Goal: Task Accomplishment & Management: Use online tool/utility

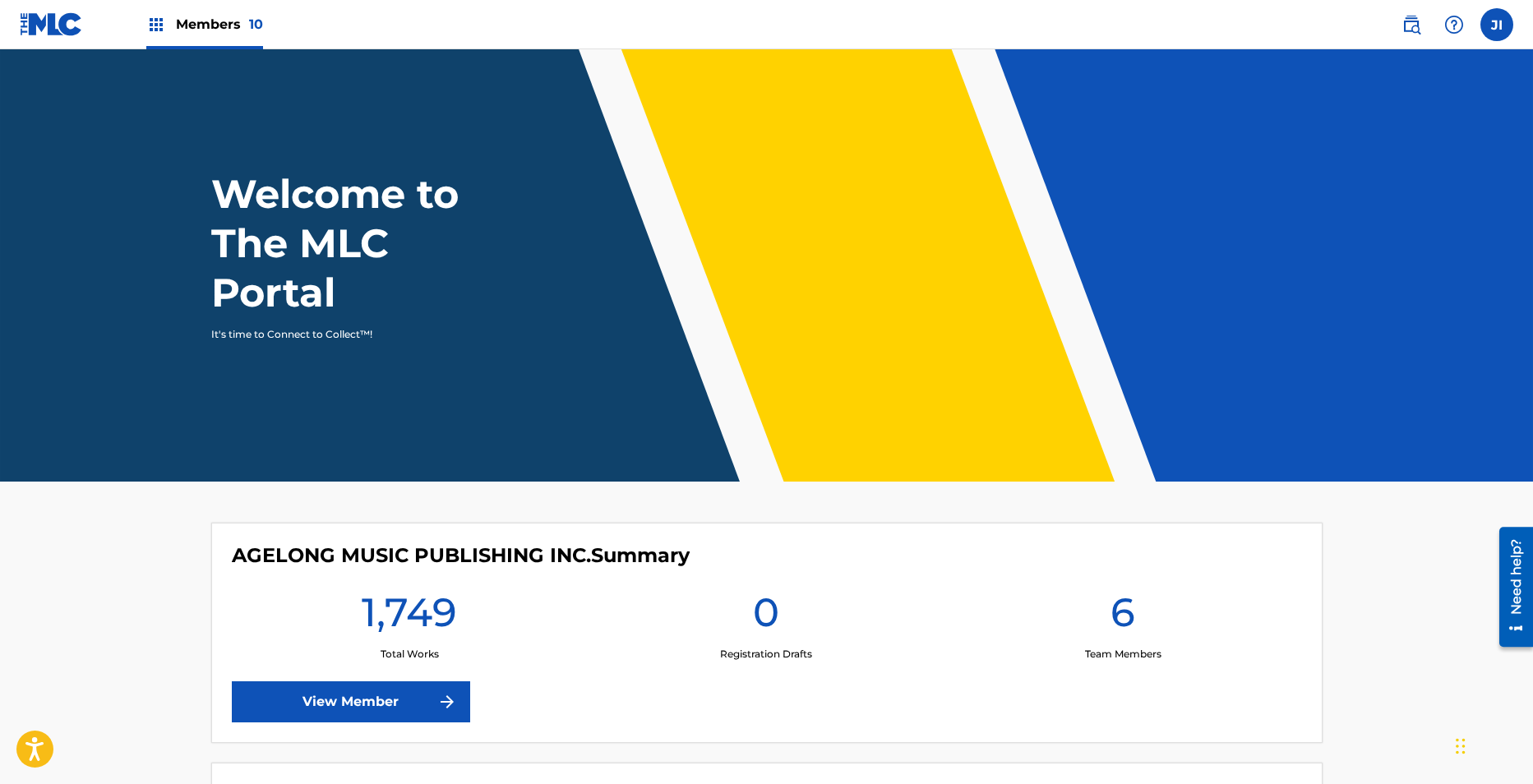
click at [194, 43] on div "Members 10" at bounding box center [204, 24] width 116 height 48
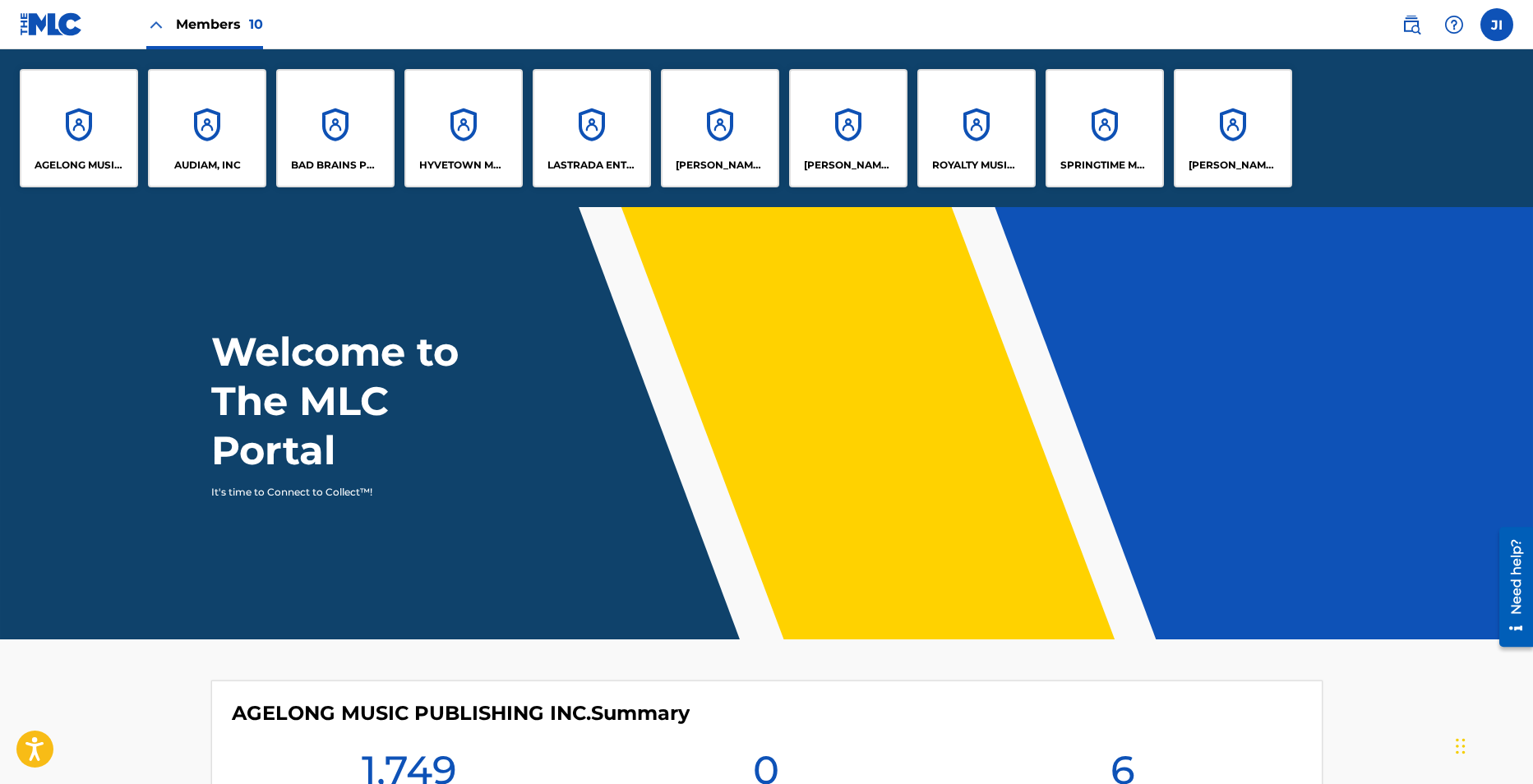
click at [223, 131] on div "AUDIAM, INC" at bounding box center [207, 128] width 118 height 118
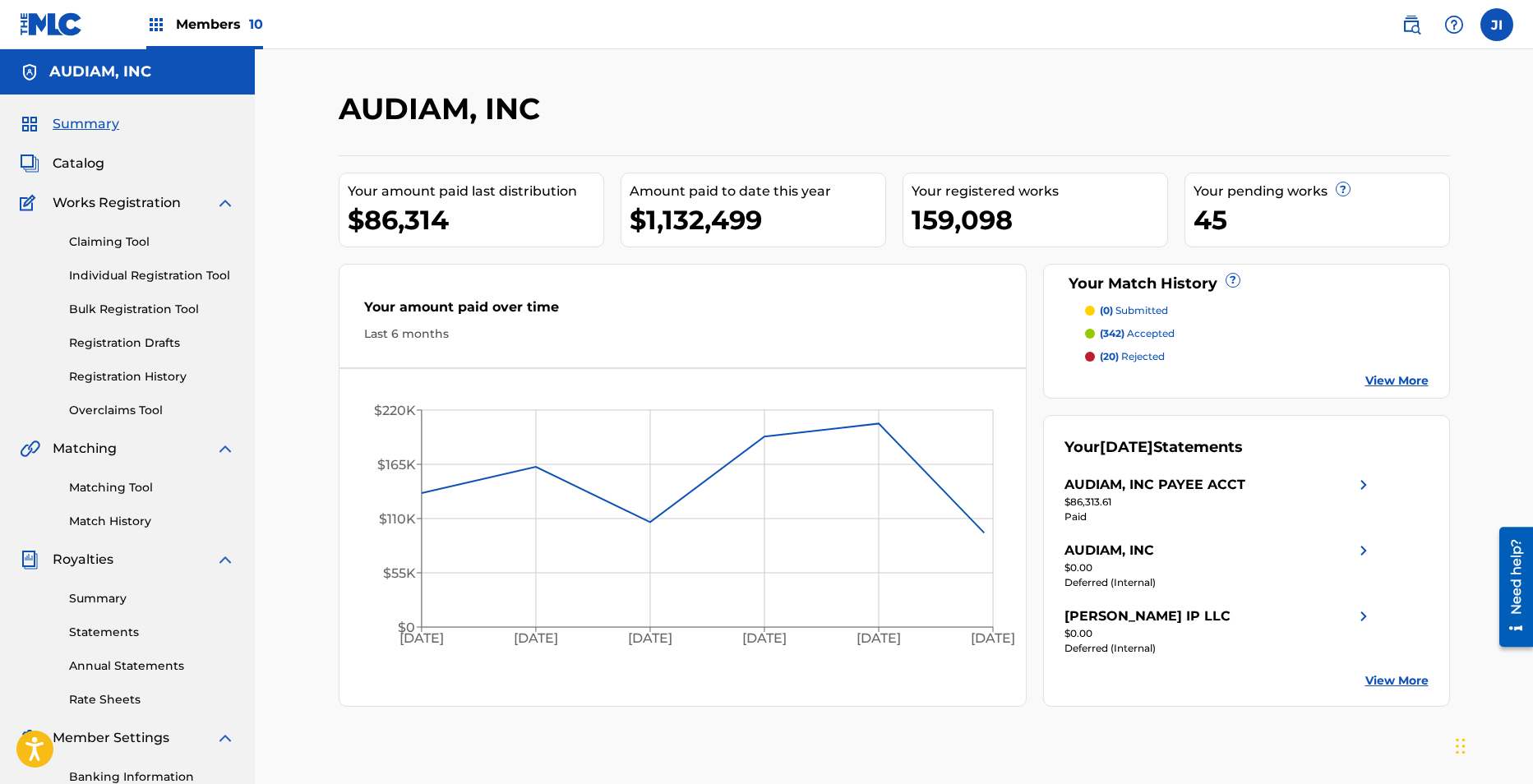
click at [83, 158] on span "Catalog" at bounding box center [78, 164] width 52 height 20
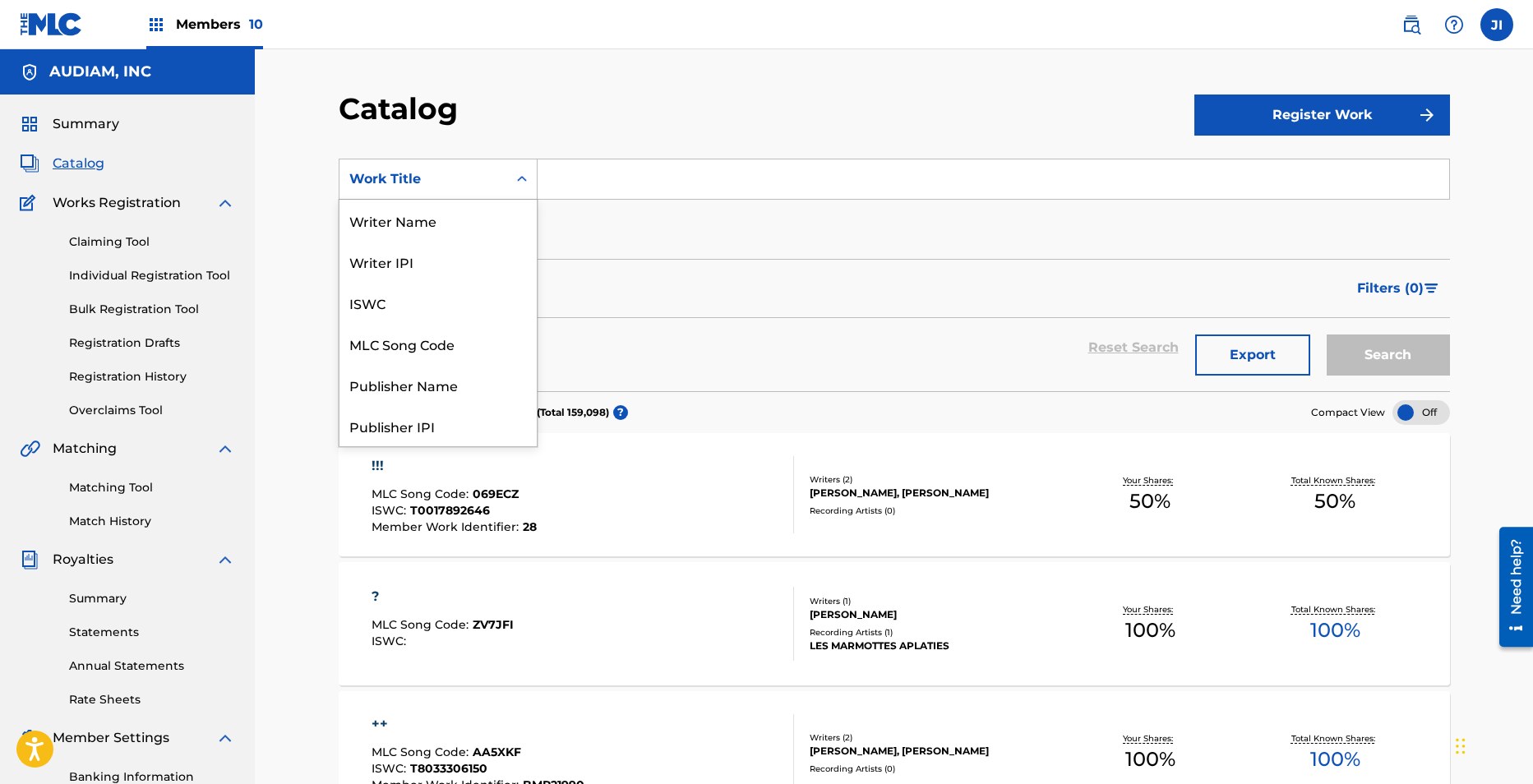
click at [531, 182] on div "Search Form" at bounding box center [522, 179] width 30 height 30
click at [444, 339] on div "MLC Song Code" at bounding box center [438, 343] width 197 height 41
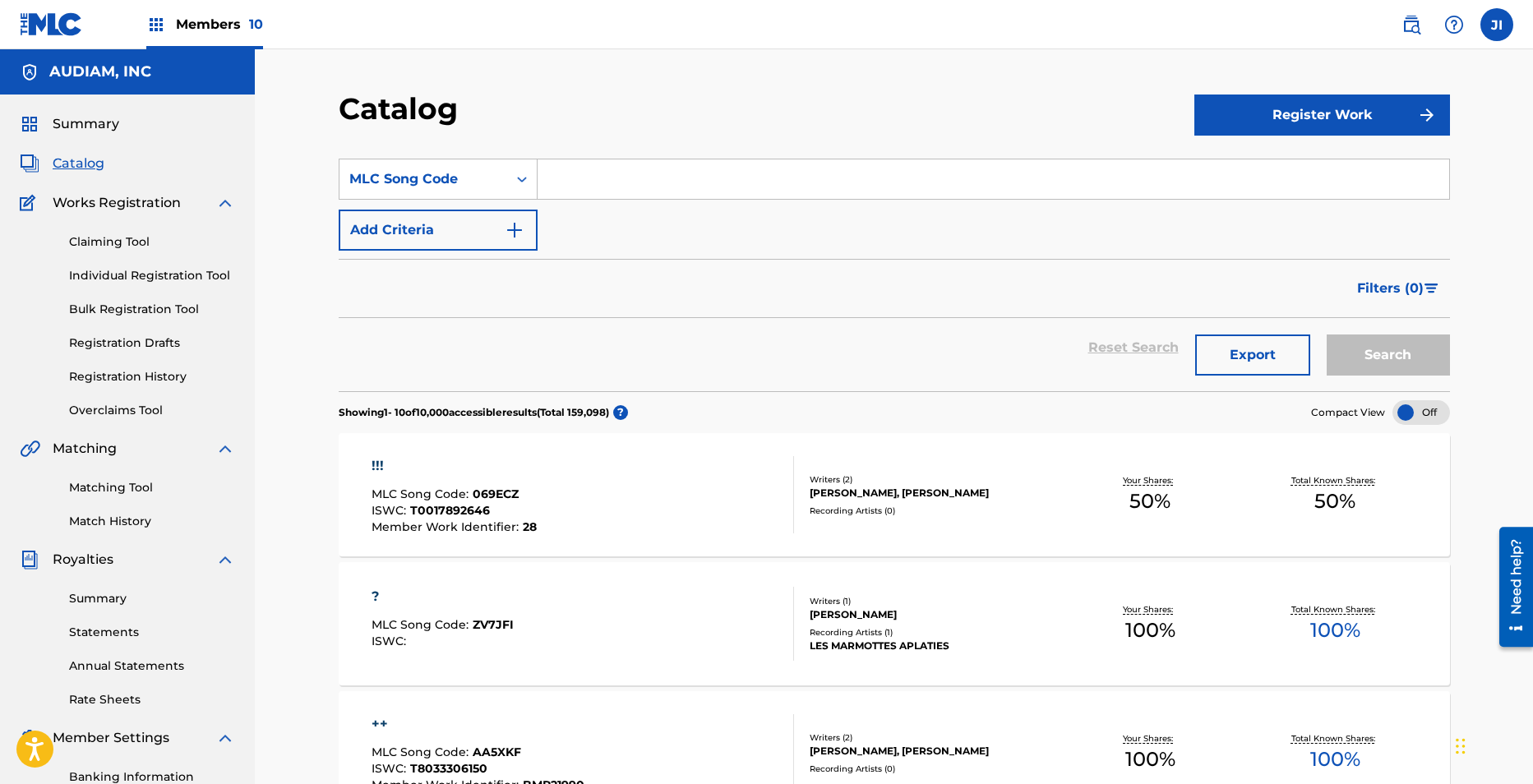
click at [603, 179] on input "Search Form" at bounding box center [993, 178] width 911 height 39
paste input "AA6AUA"
type input "AA6AUA"
click at [1326, 334] on button "Search" at bounding box center [1388, 354] width 123 height 41
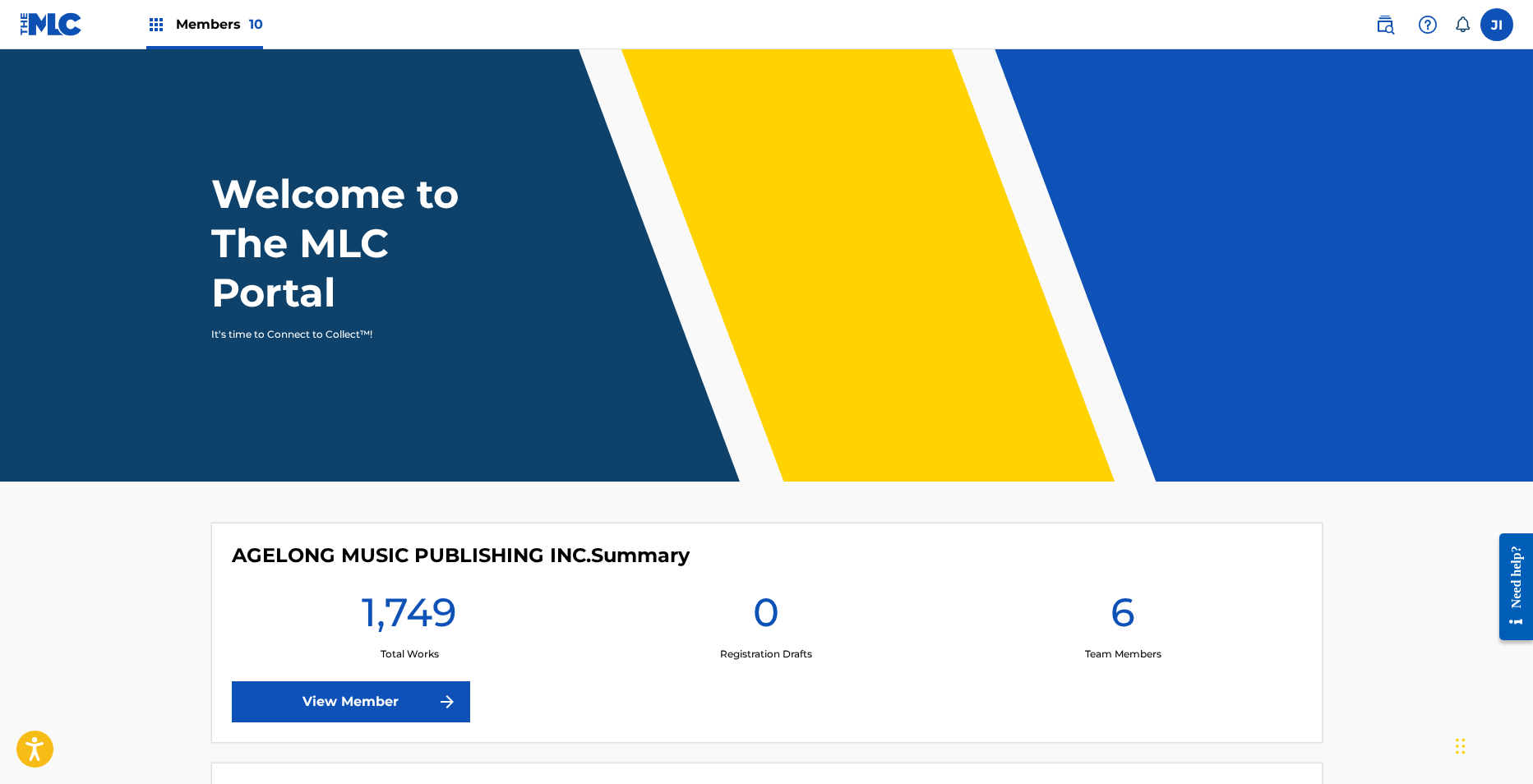
click at [35, 16] on img at bounding box center [52, 24] width 63 height 24
click at [398, 0] on nav "Members 10 JI JI Jared Israel jisrael@audiam.com Notification Preferences Profi…" at bounding box center [766, 24] width 1533 height 49
click at [192, 31] on span "Members 10" at bounding box center [220, 24] width 88 height 19
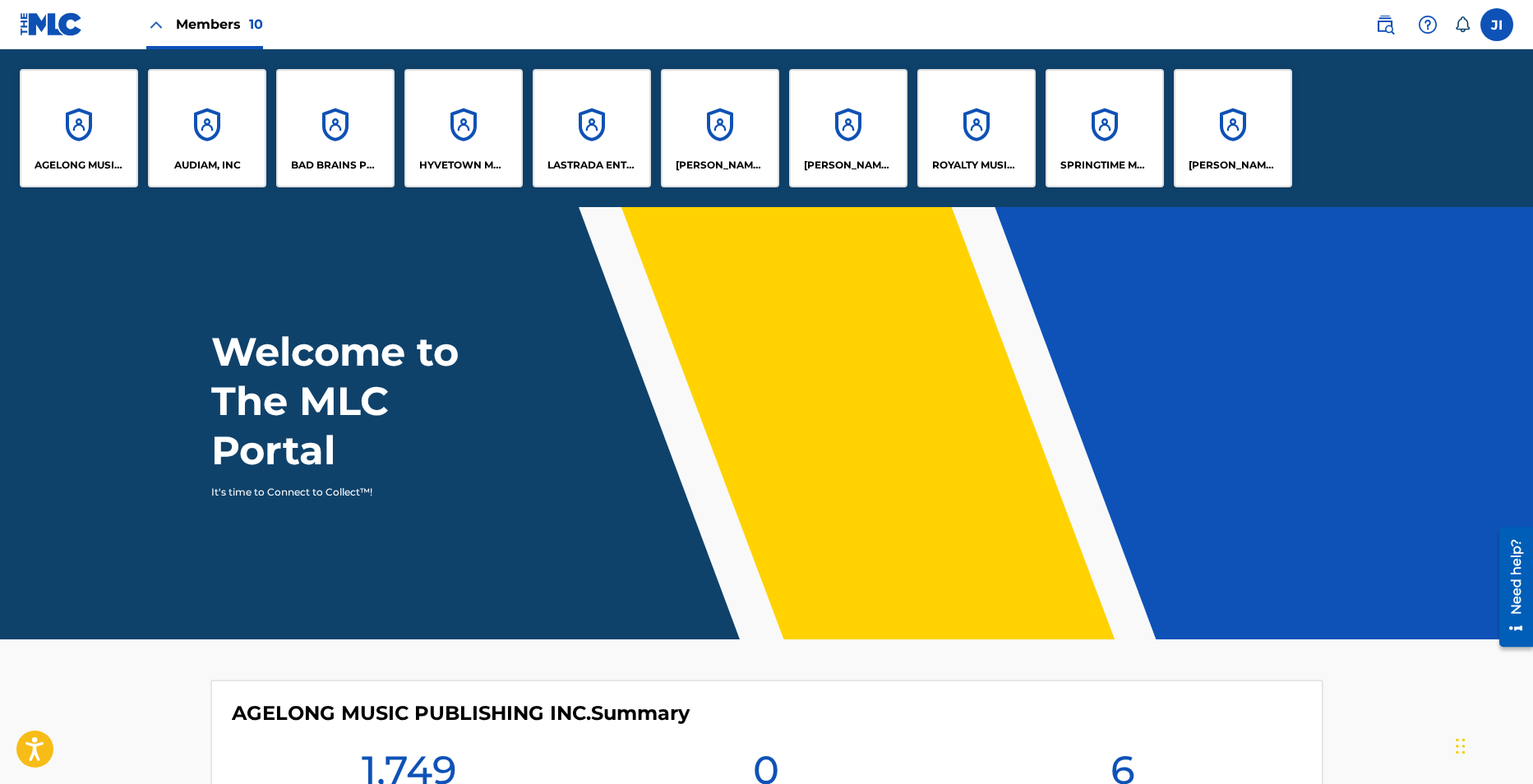
click at [194, 144] on div "AUDIAM, INC" at bounding box center [207, 128] width 118 height 118
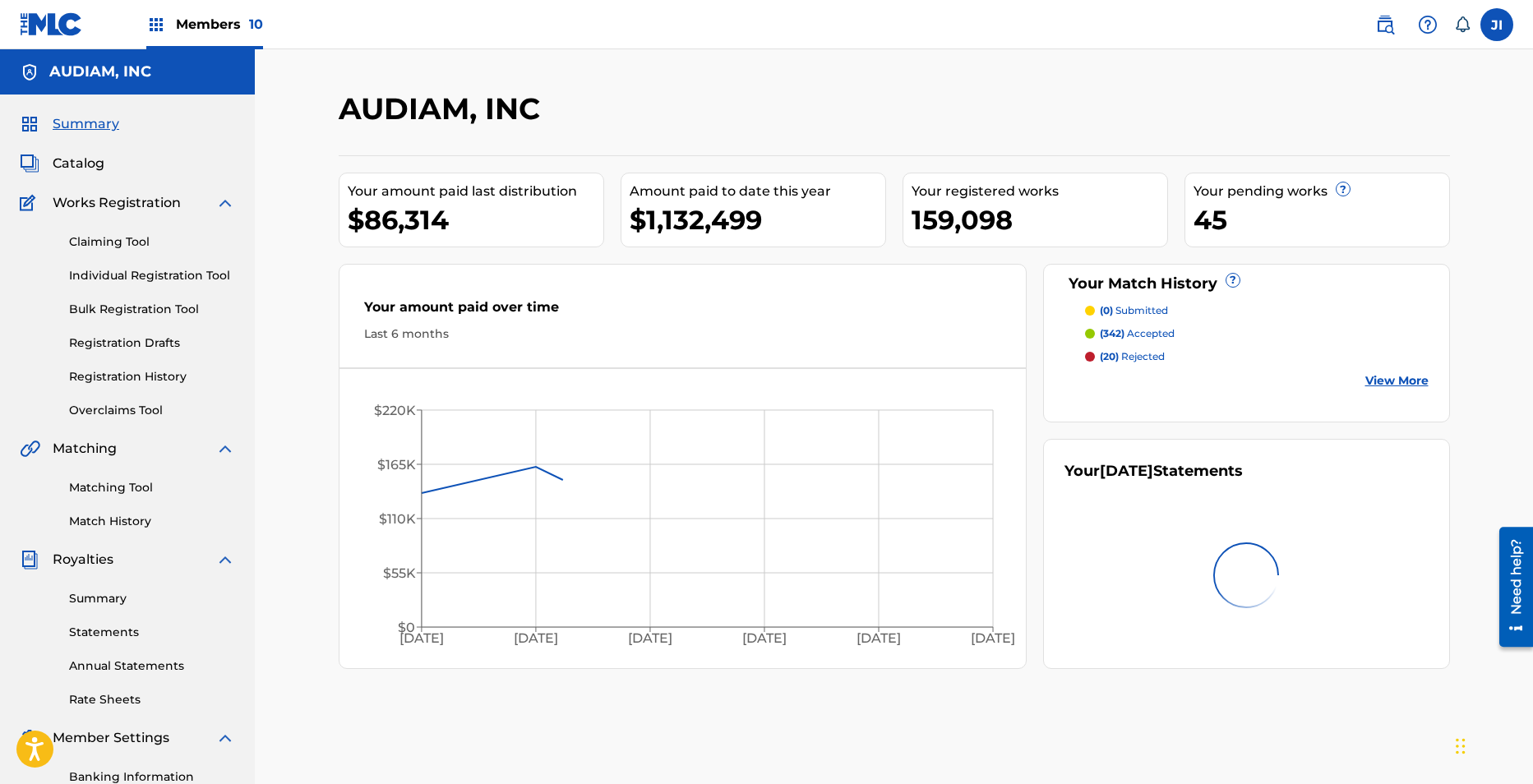
click at [91, 248] on link "Claiming Tool" at bounding box center [152, 242] width 166 height 18
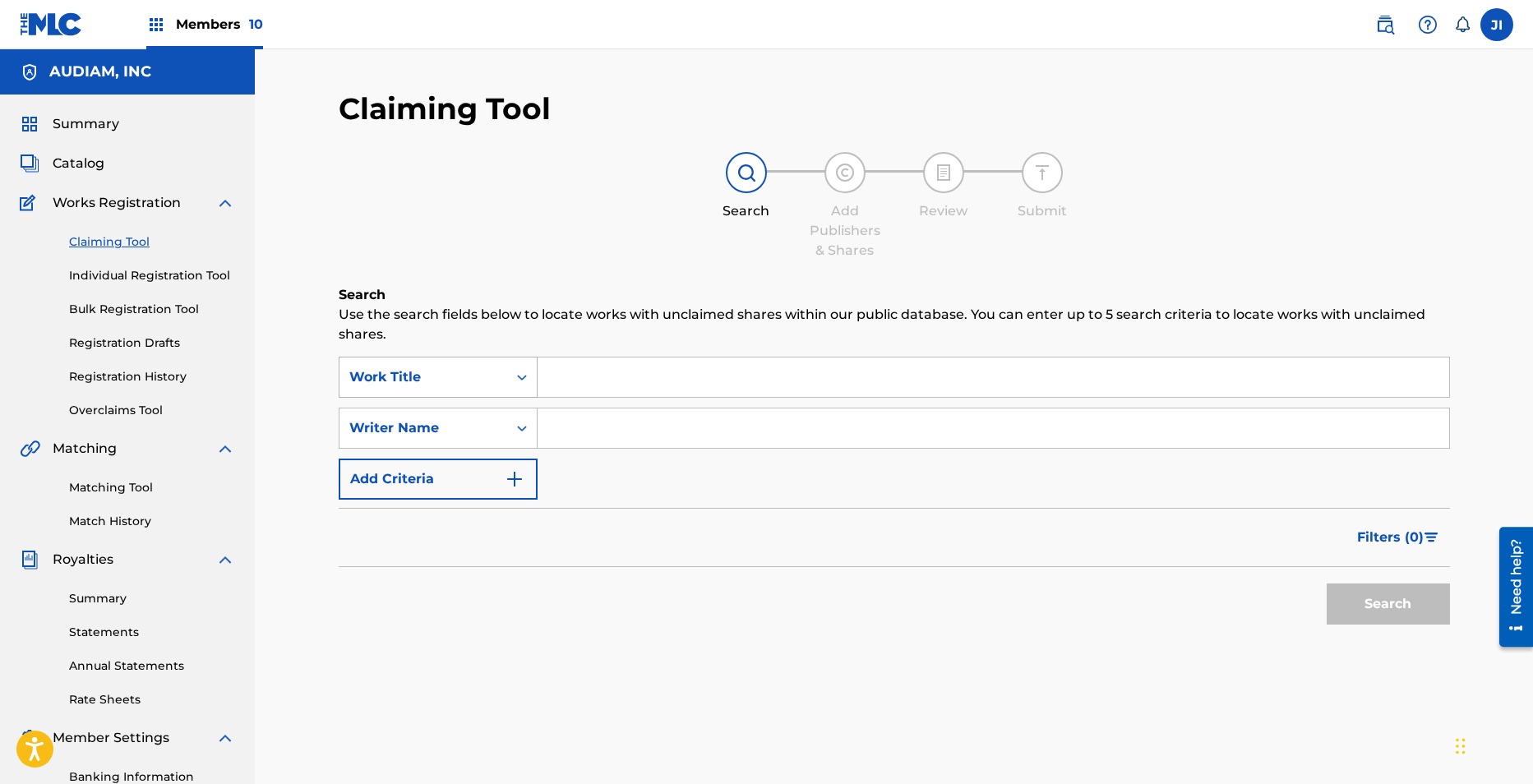
click at [485, 368] on div "Work Title" at bounding box center [423, 377] width 148 height 20
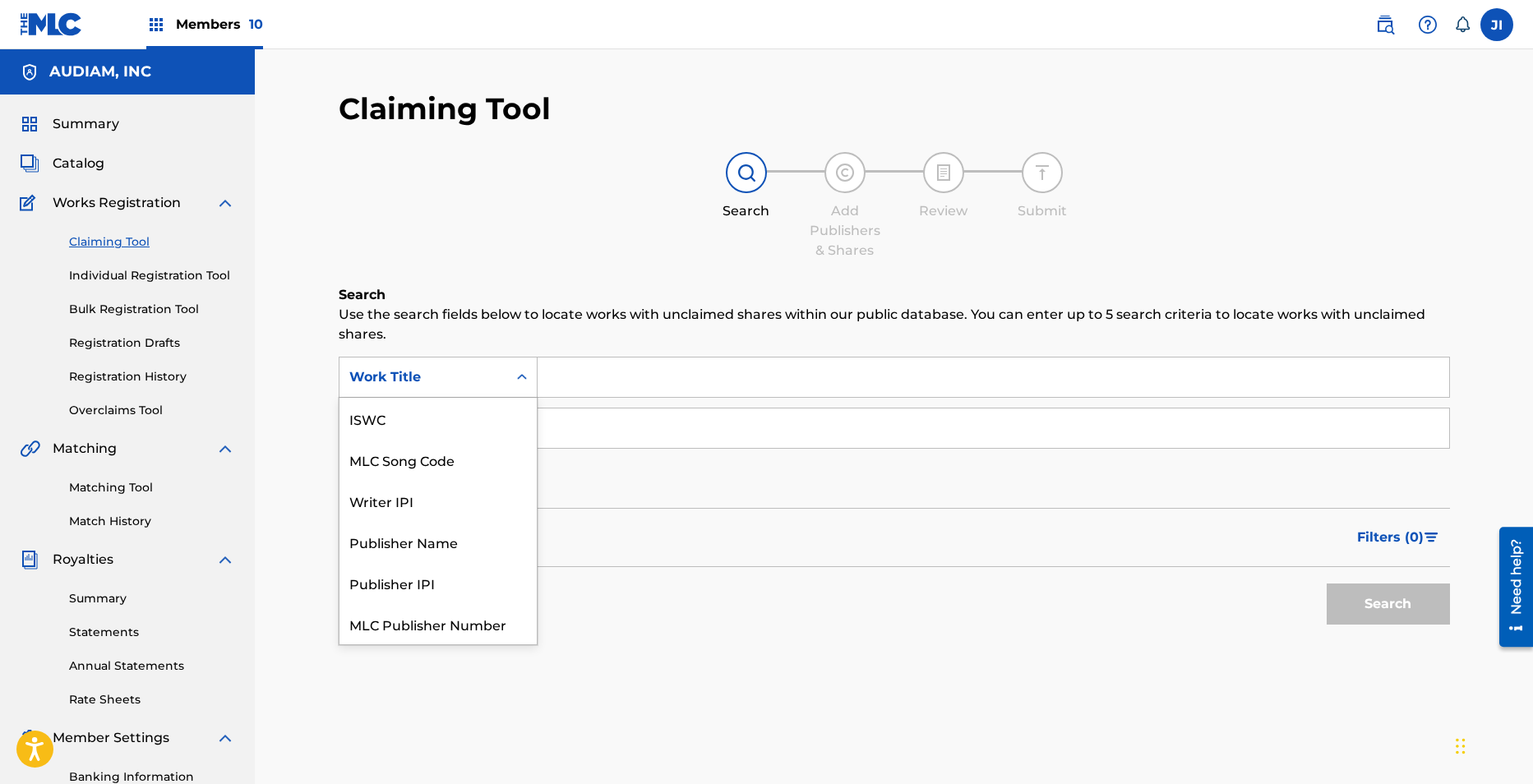
scroll to position [41, 0]
click at [463, 408] on div "MLC Song Code" at bounding box center [438, 417] width 197 height 41
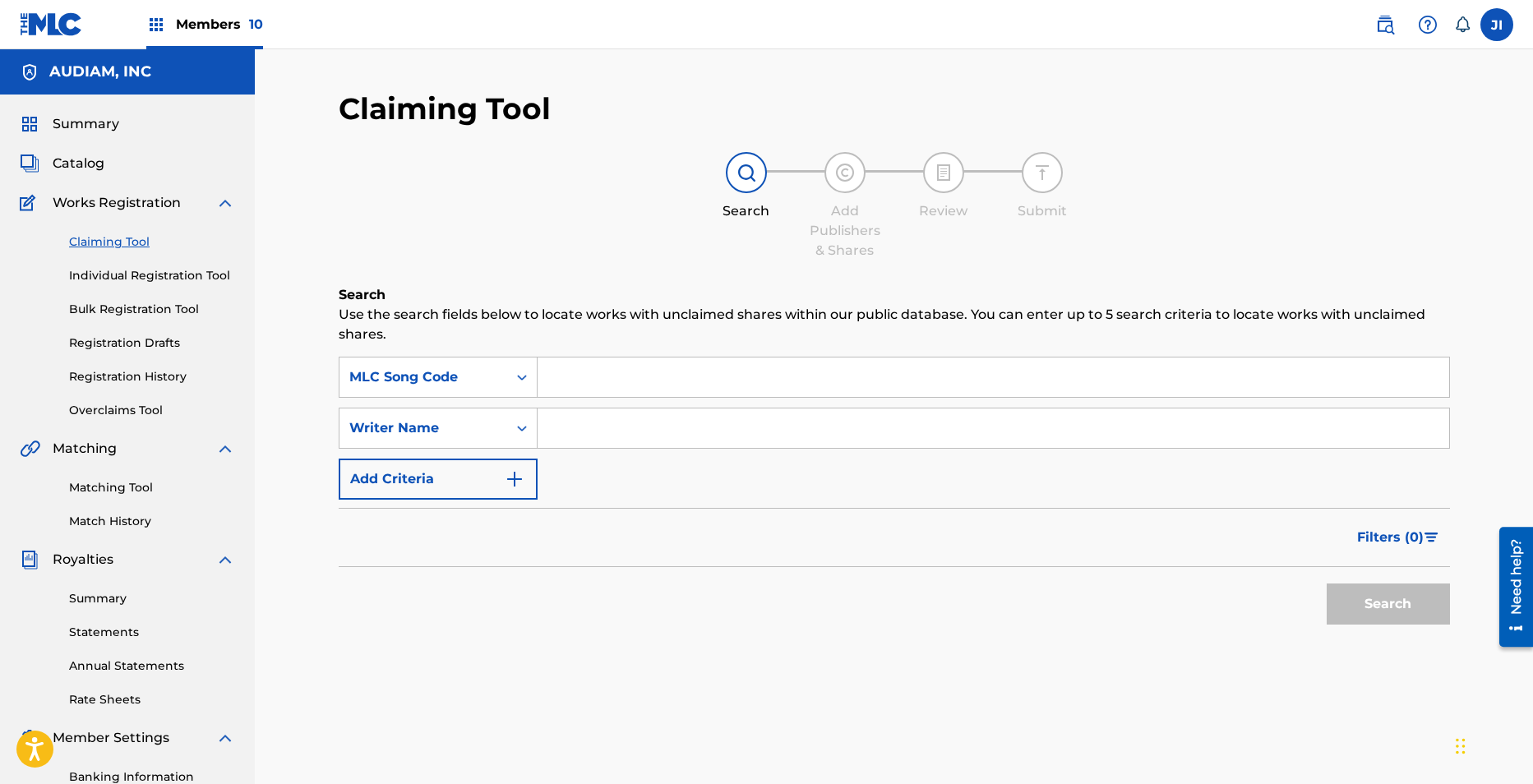
click at [598, 382] on input "Search Form" at bounding box center [993, 376] width 911 height 39
paste input "AA6AUA"
type input "AA6AUA"
click at [1389, 597] on button "Search" at bounding box center [1388, 604] width 123 height 41
drag, startPoint x: 637, startPoint y: 375, endPoint x: 466, endPoint y: 355, distance: 172.2
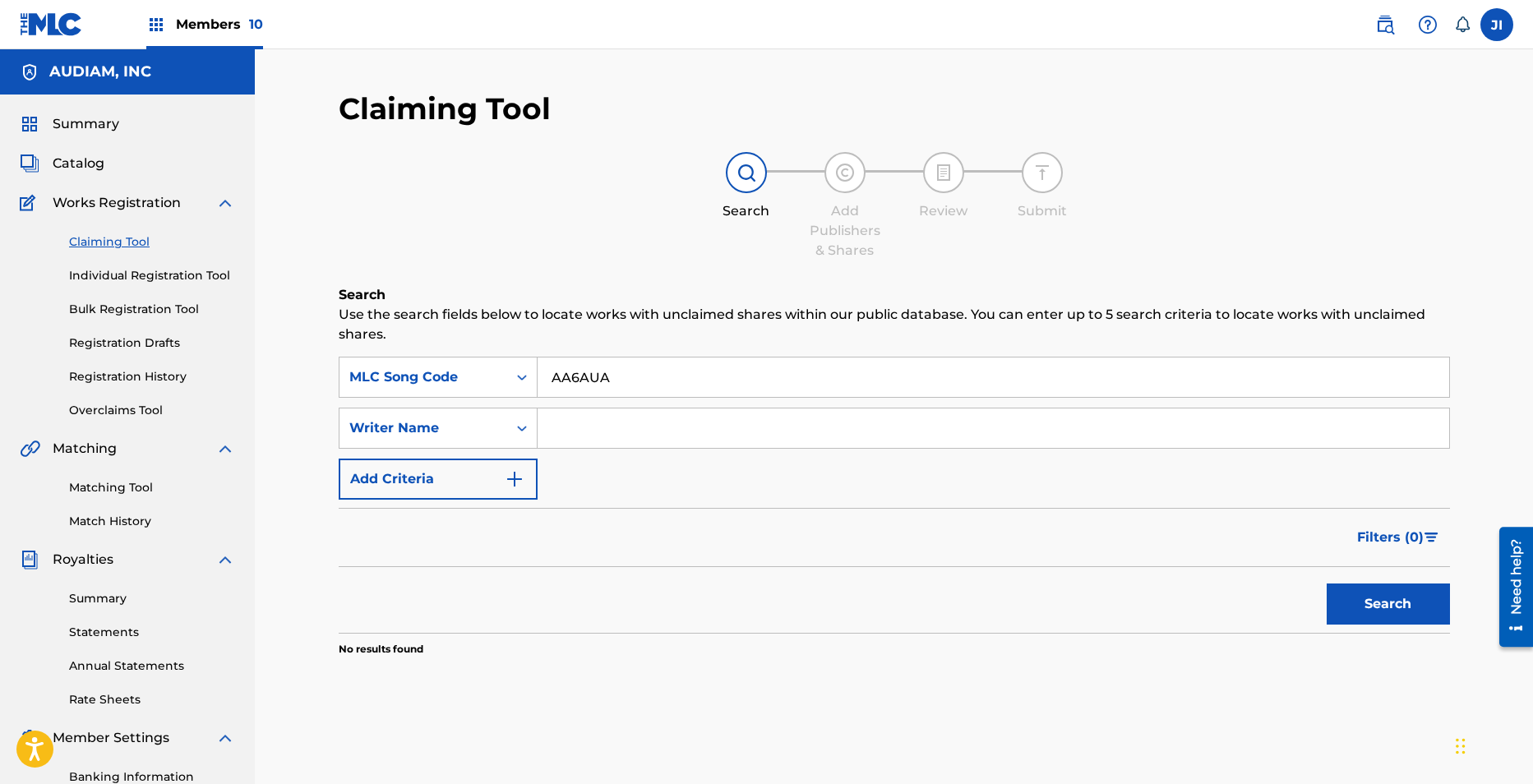
click at [466, 355] on div "Search Use the search fields below to locate works with unclaimed shares within…" at bounding box center [894, 512] width 1111 height 453
paste input "AA6AUA"
type input "AA6AUA"
click at [1326, 584] on button "Search" at bounding box center [1388, 604] width 123 height 41
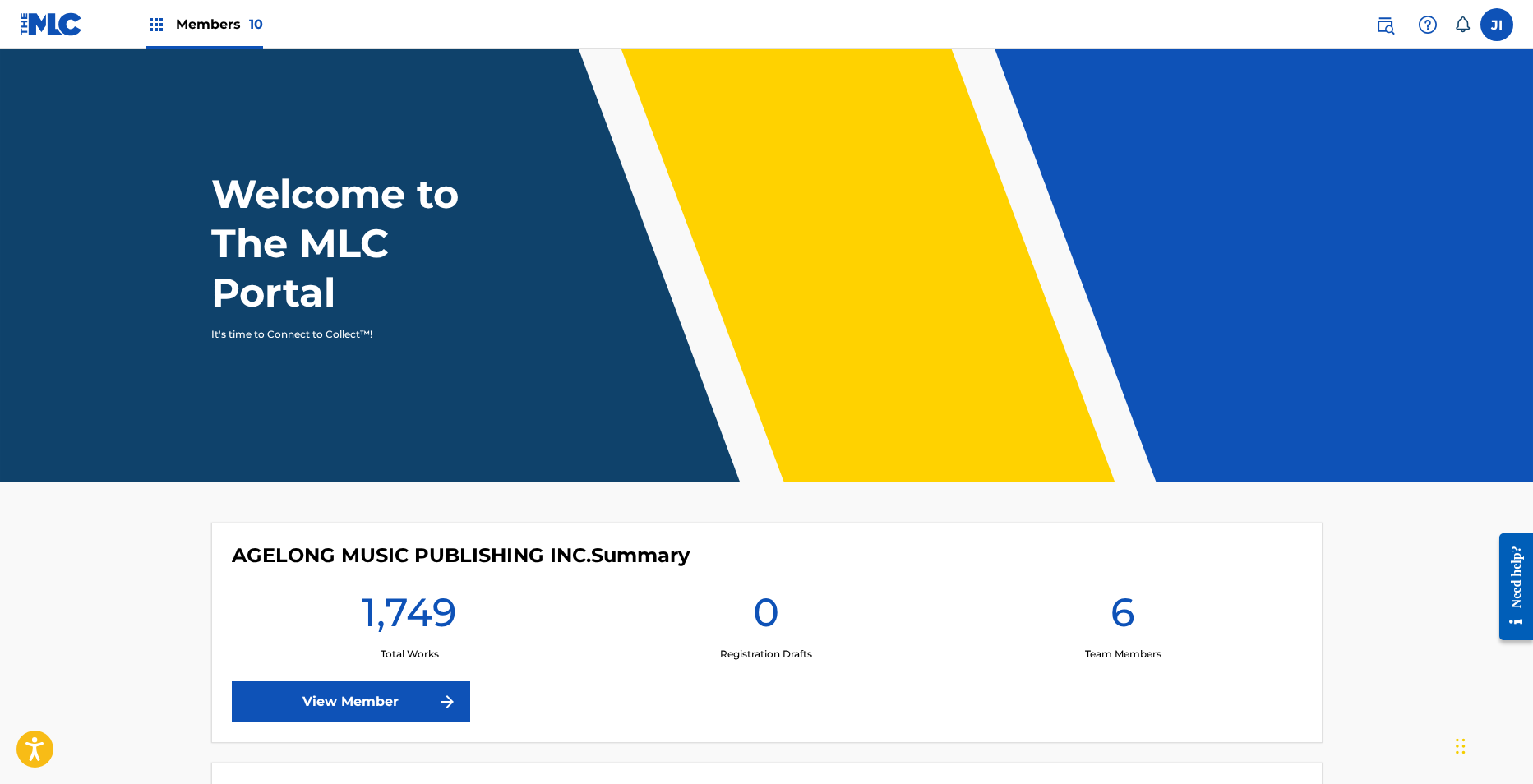
click at [222, 24] on span "Members 10" at bounding box center [220, 24] width 88 height 19
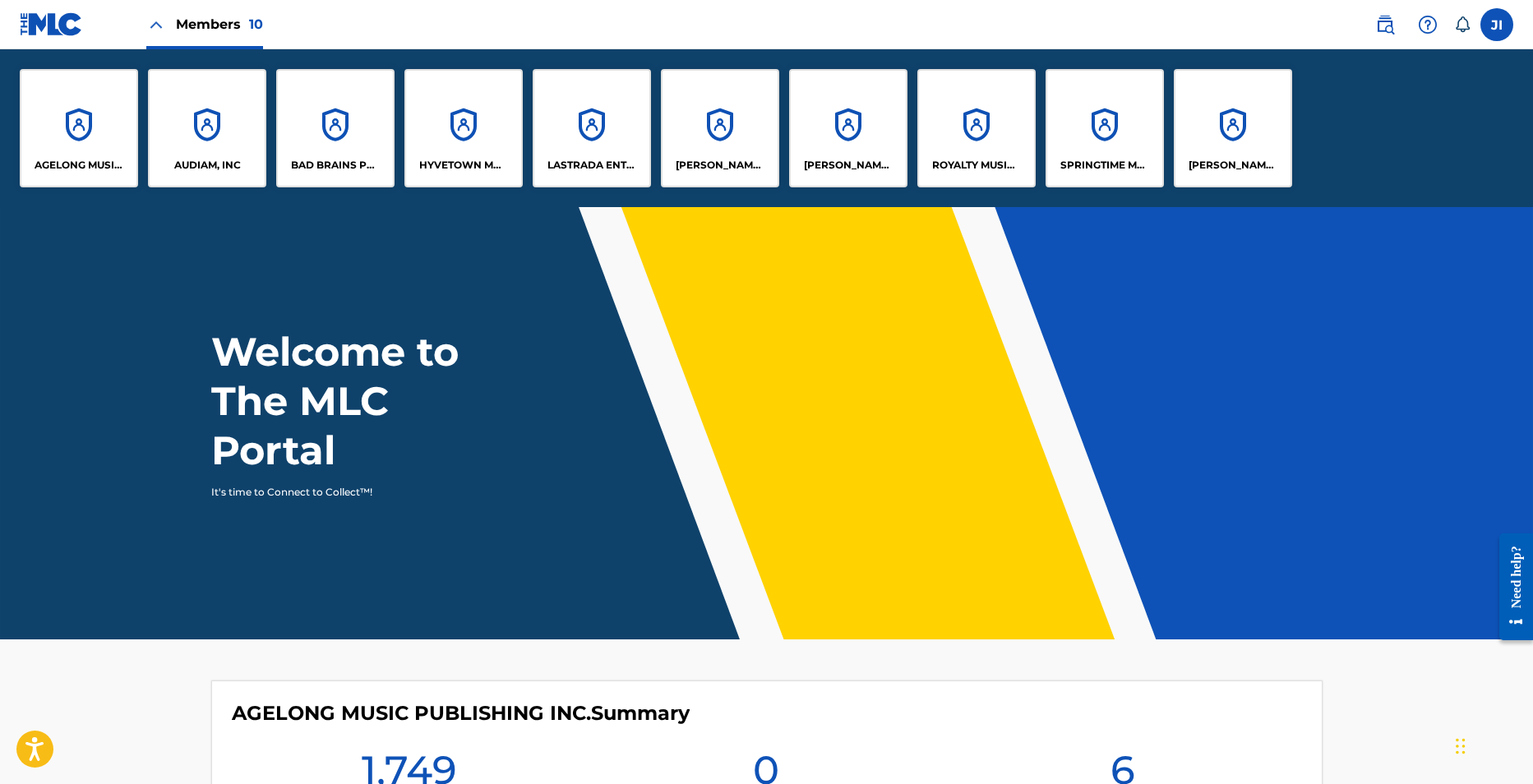
click at [206, 141] on div "AUDIAM, INC" at bounding box center [207, 128] width 118 height 118
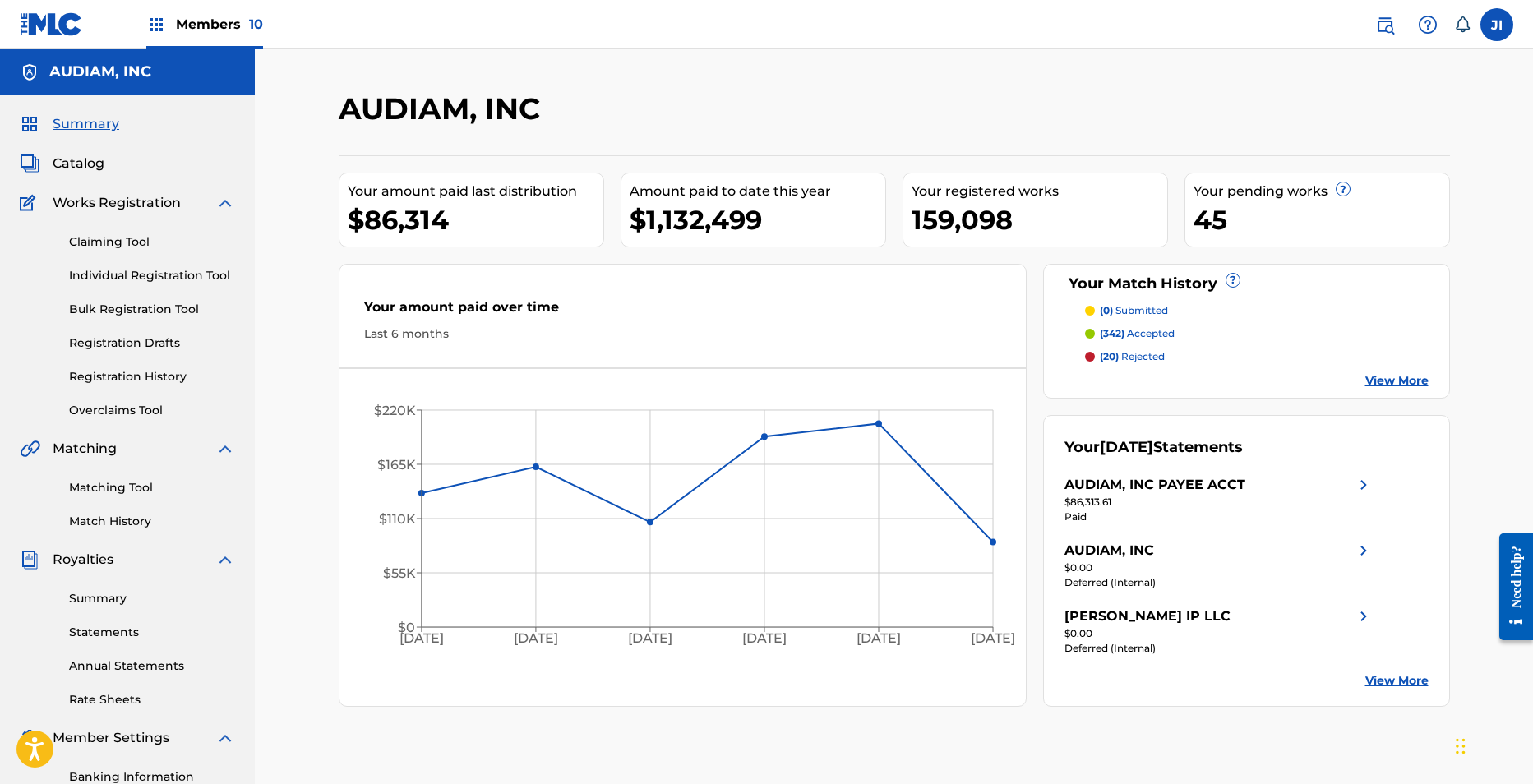
click at [108, 245] on link "Claiming Tool" at bounding box center [152, 242] width 166 height 18
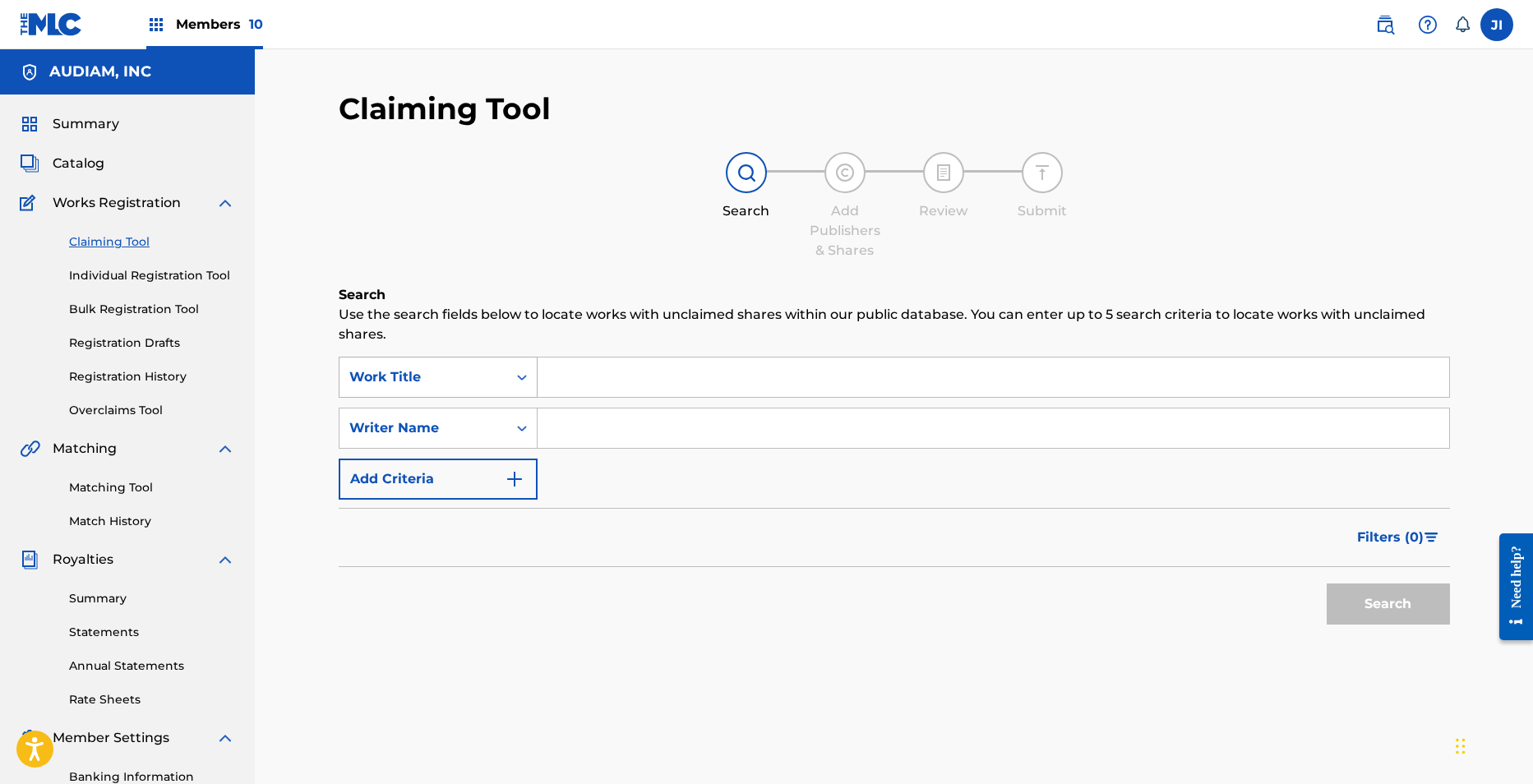
click at [507, 383] on div "Search Form" at bounding box center [522, 376] width 30 height 39
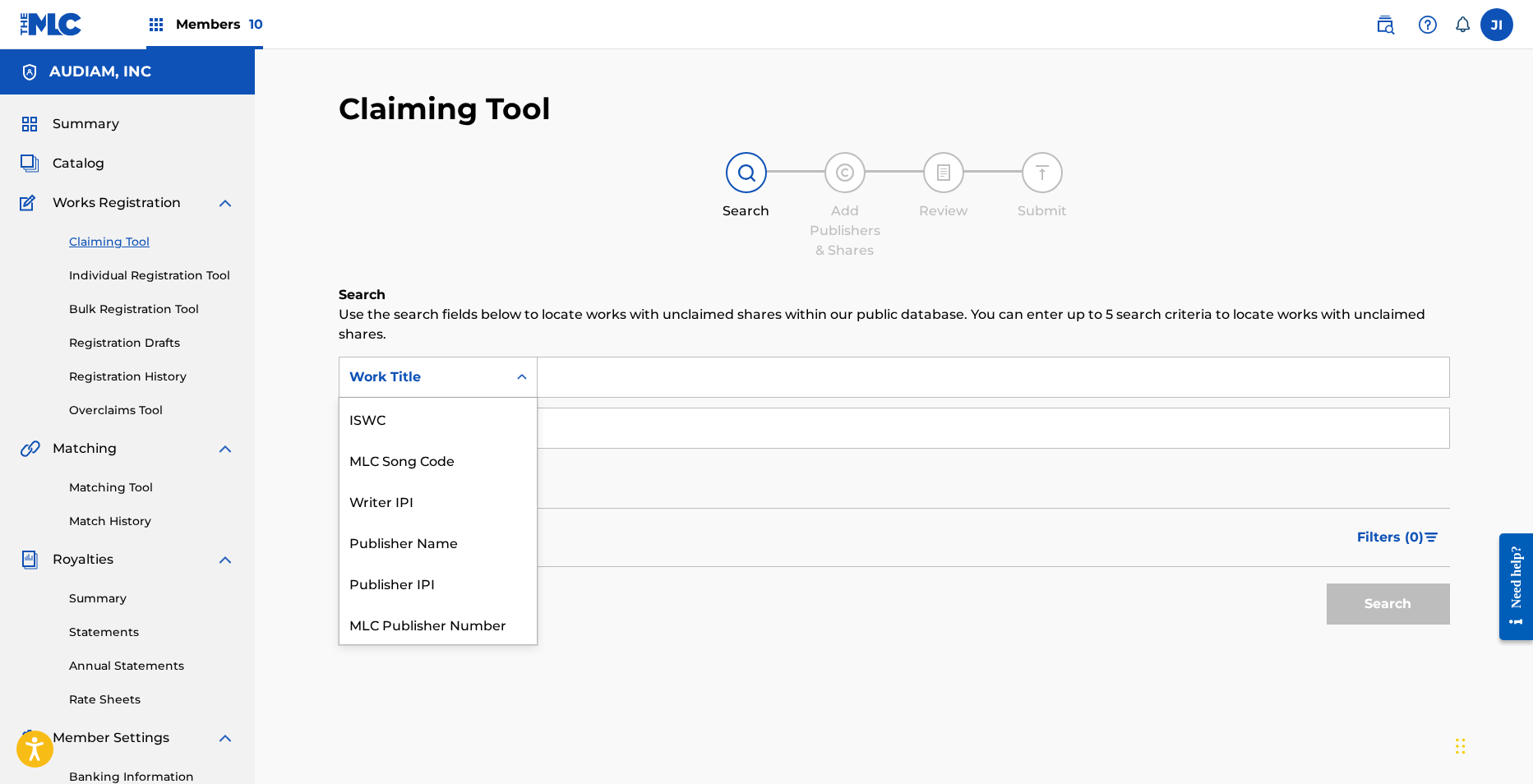
scroll to position [41, 0]
click at [448, 409] on div "MLC Song Code" at bounding box center [438, 417] width 197 height 41
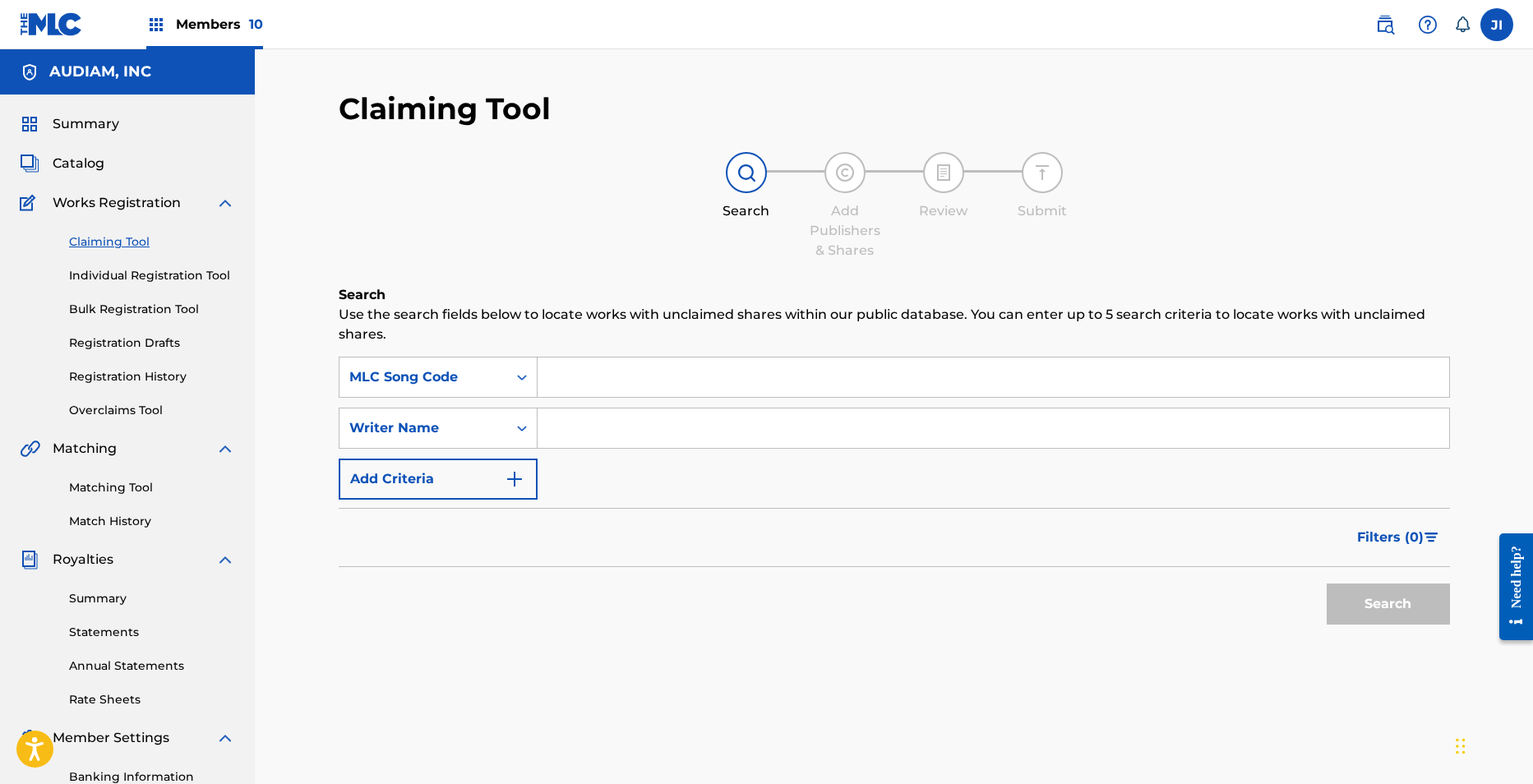
click at [608, 382] on input "Search Form" at bounding box center [993, 376] width 911 height 39
paste input "TX3R2H"
type input "TX3R2H"
click at [1326, 584] on button "Search" at bounding box center [1388, 604] width 123 height 41
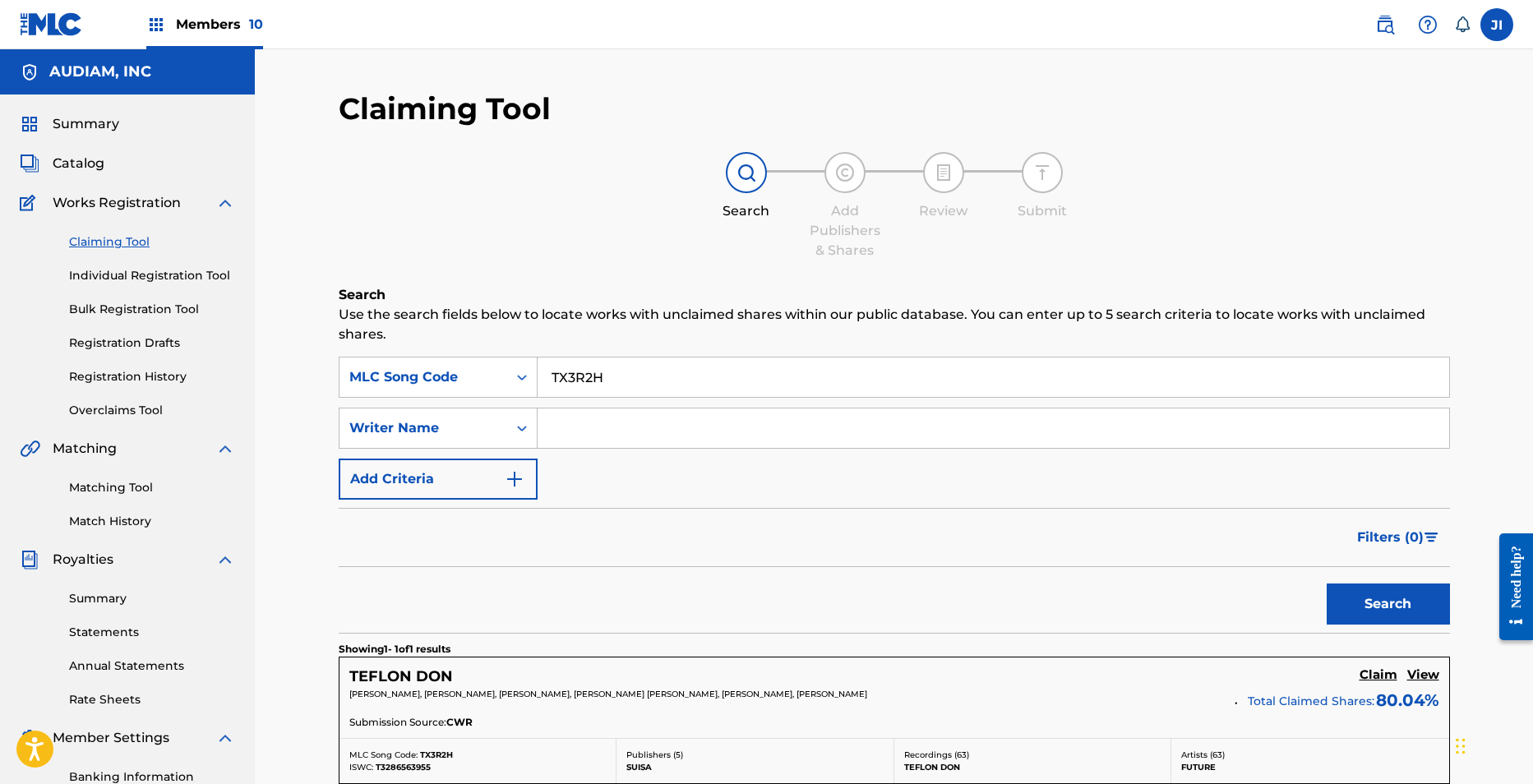
scroll to position [238, 0]
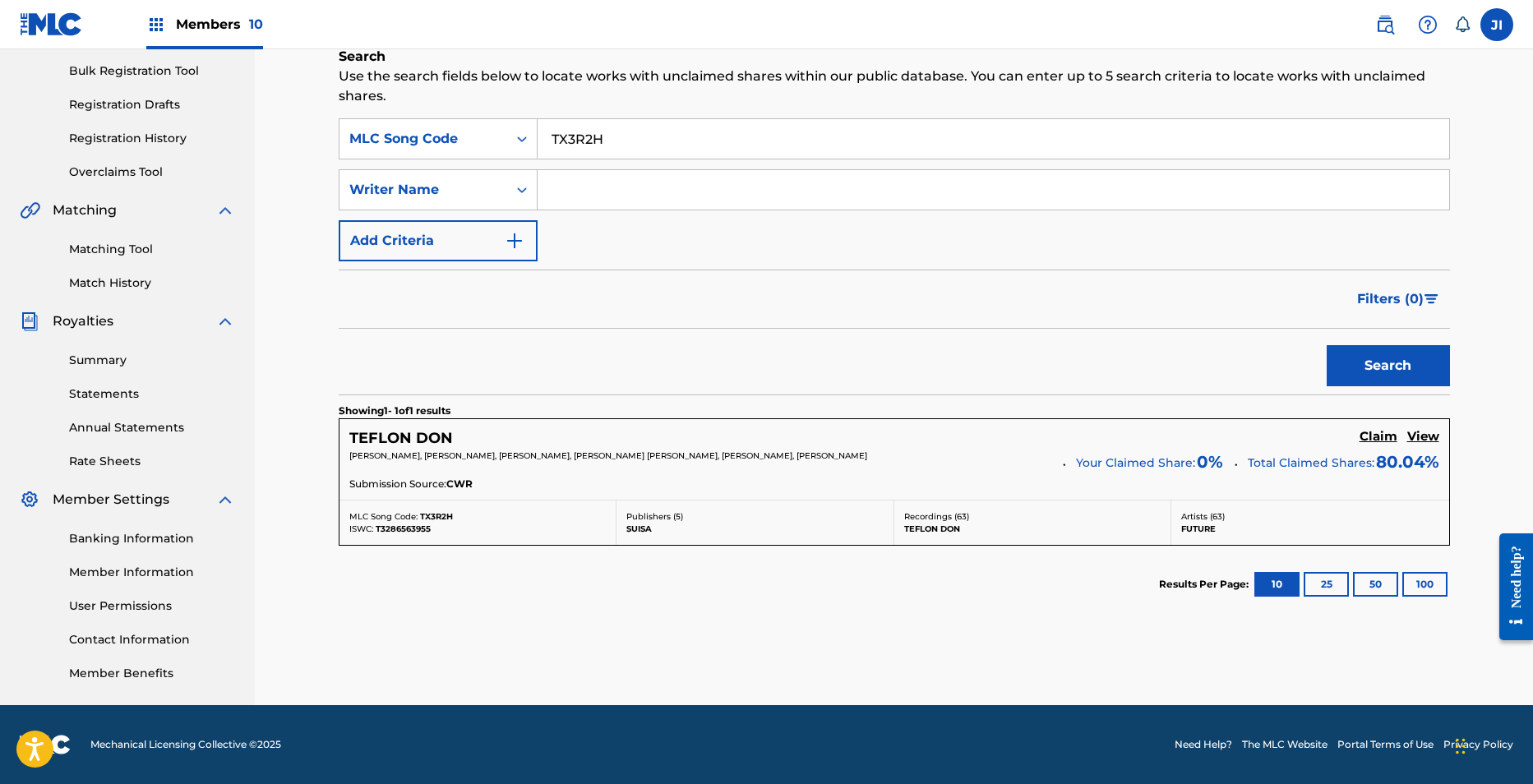
click at [439, 435] on h5 "TEFLON DON" at bounding box center [401, 438] width 103 height 19
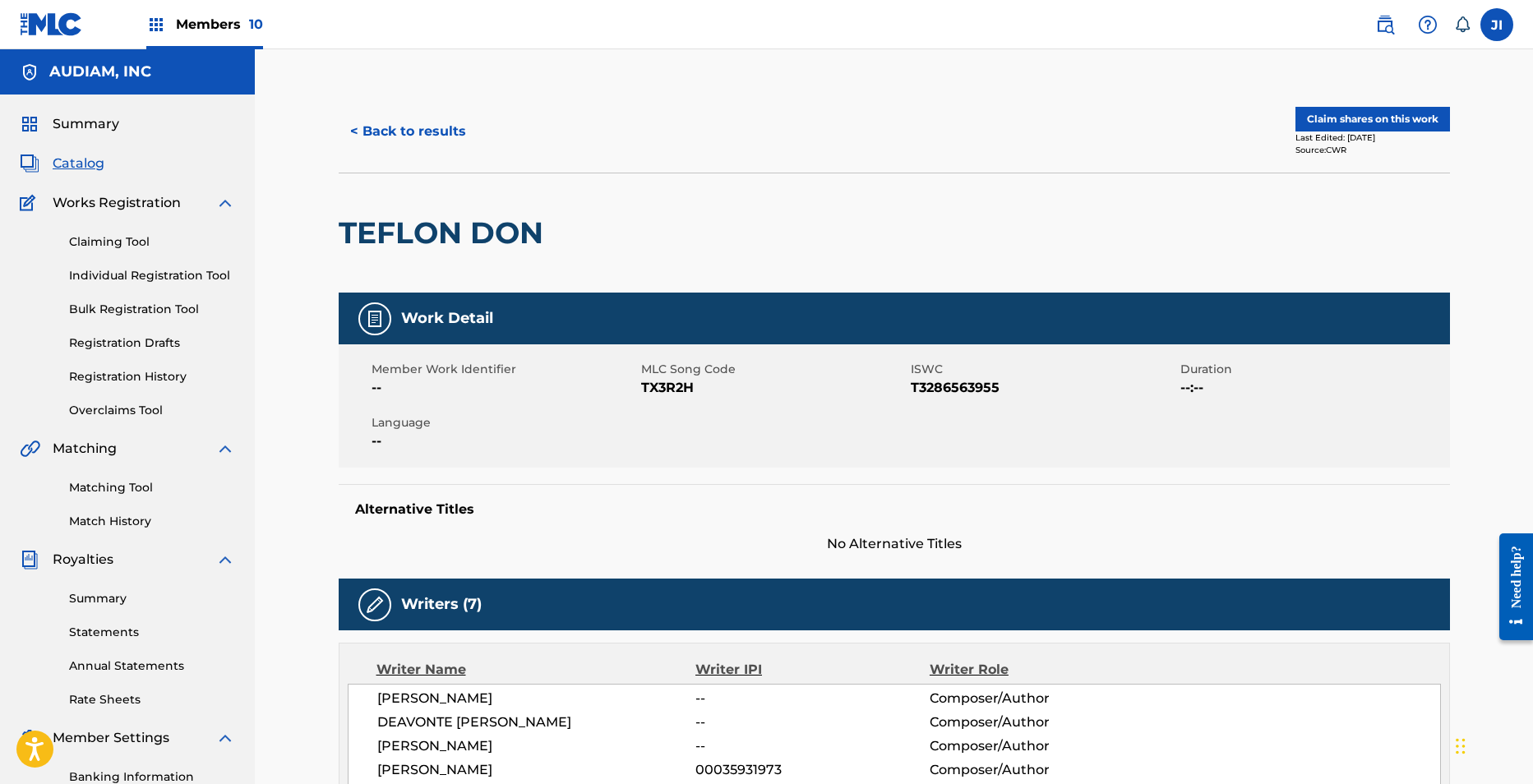
drag, startPoint x: 636, startPoint y: 133, endPoint x: 676, endPoint y: 133, distance: 40.0
click at [676, 133] on div "< Back to results" at bounding box center [616, 131] width 556 height 41
click at [699, 126] on div "< Back to results" at bounding box center [616, 131] width 556 height 41
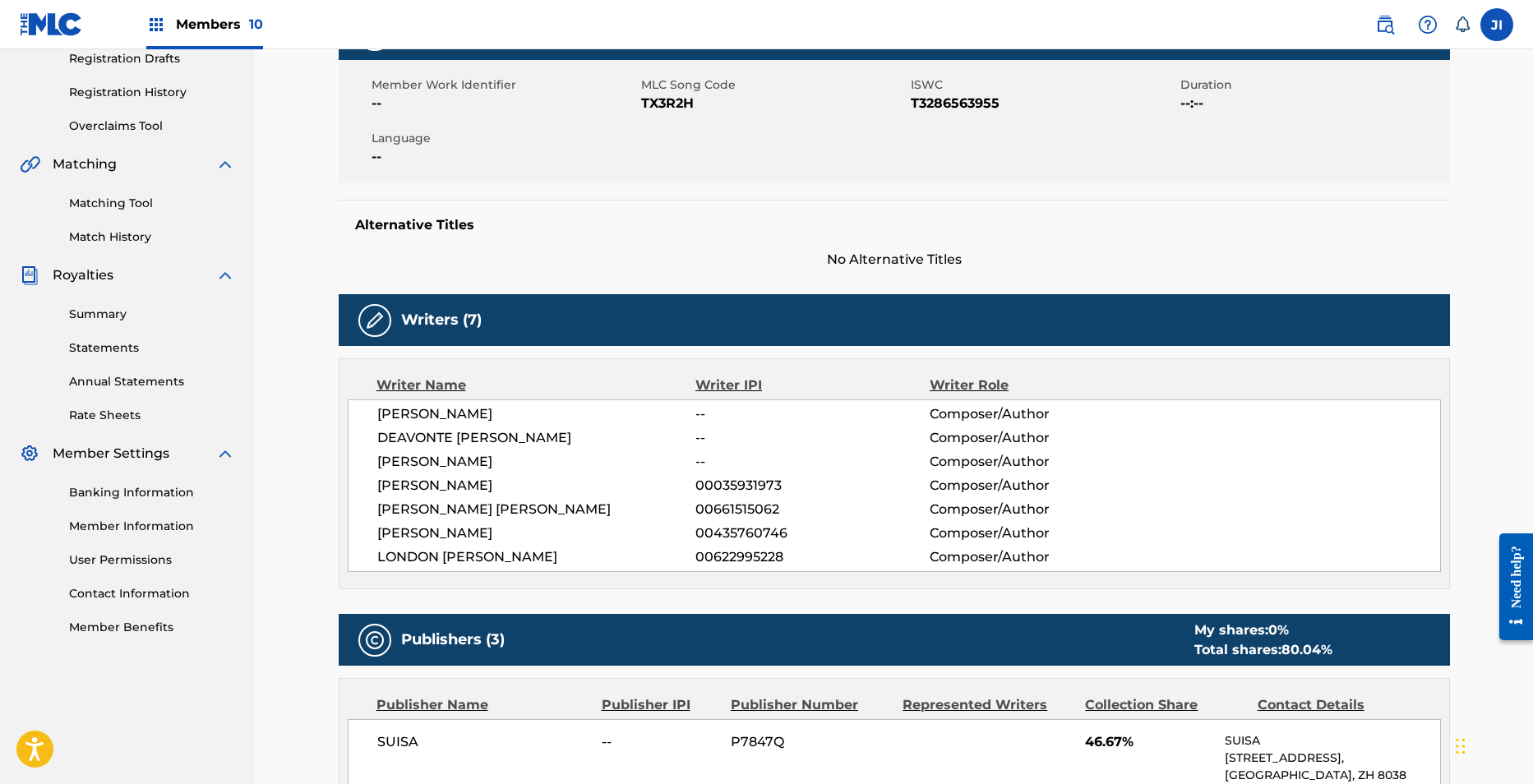
scroll to position [285, 0]
